Goal: Complete application form: Complete application form

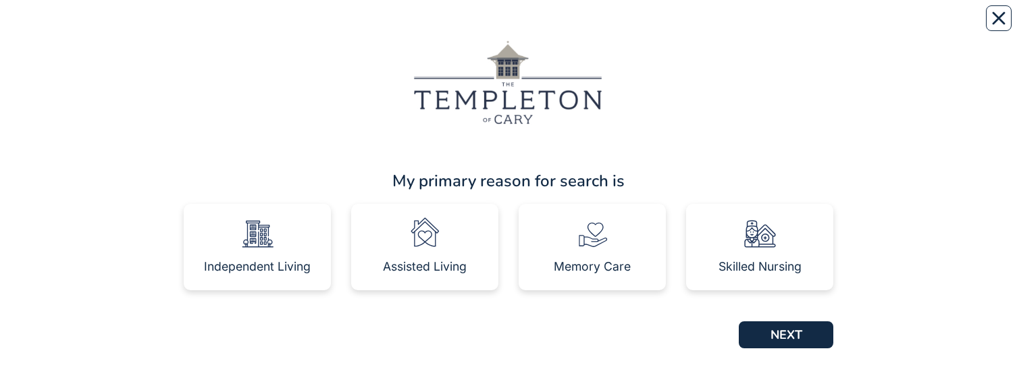
scroll to position [16, 0]
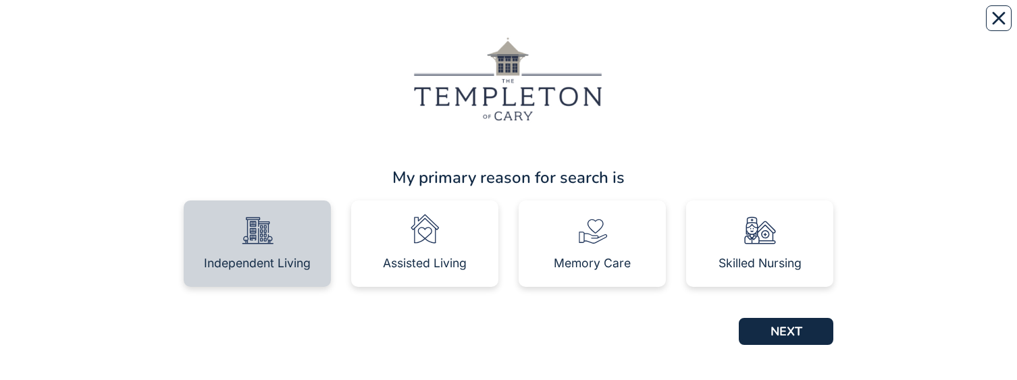
click at [257, 26] on div "Independent Living" at bounding box center [257, 262] width 107 height 27
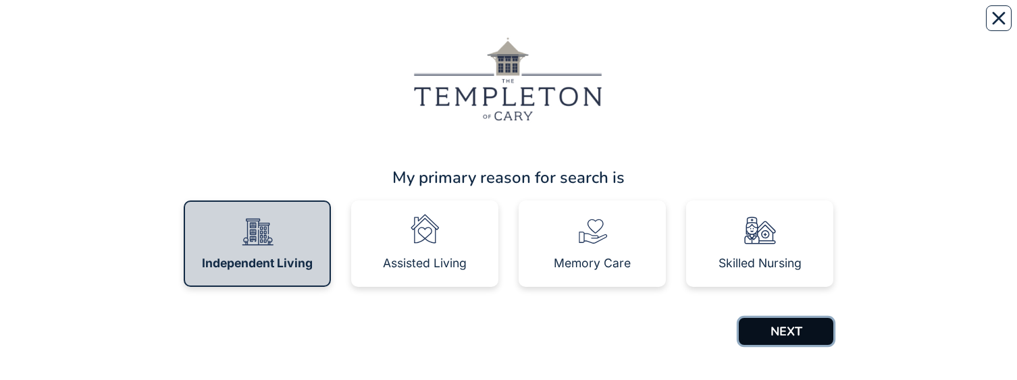
click at [795, 26] on button "NEXT" at bounding box center [786, 331] width 95 height 27
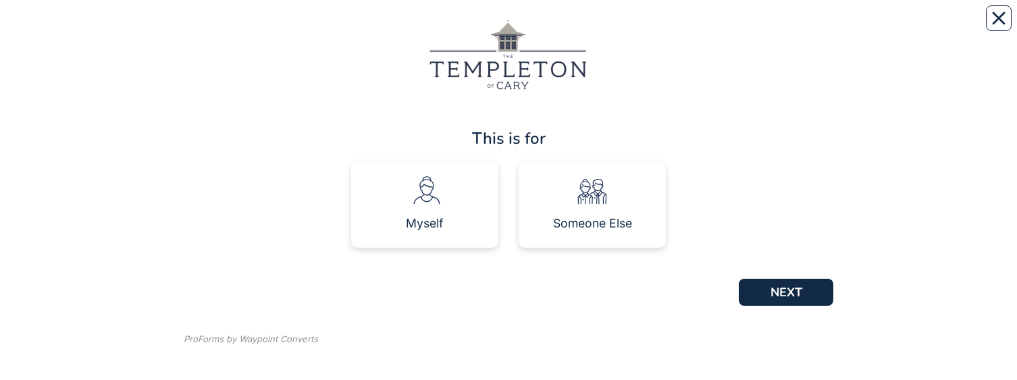
scroll to position [32, 0]
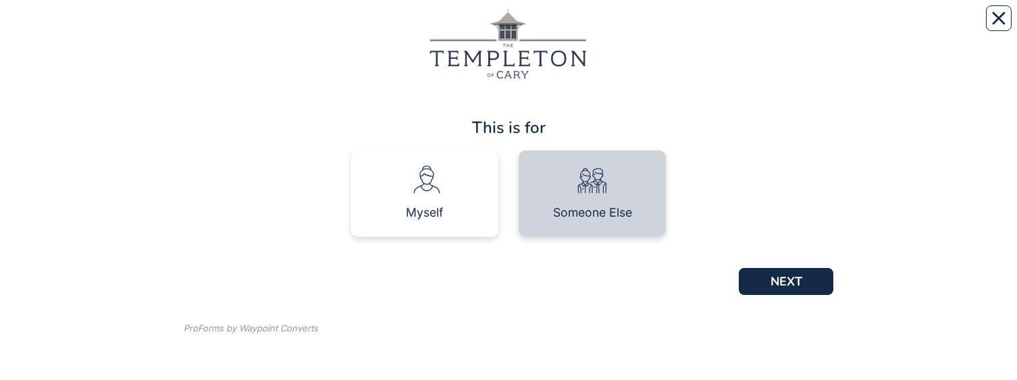
click at [629, 218] on div "Someone Else" at bounding box center [592, 194] width 147 height 86
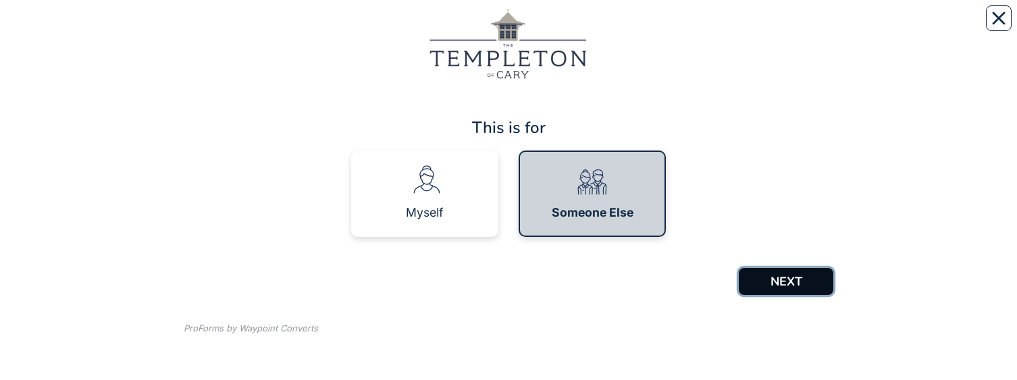
click at [781, 283] on button "NEXT" at bounding box center [786, 281] width 95 height 27
